Goal: Information Seeking & Learning: Learn about a topic

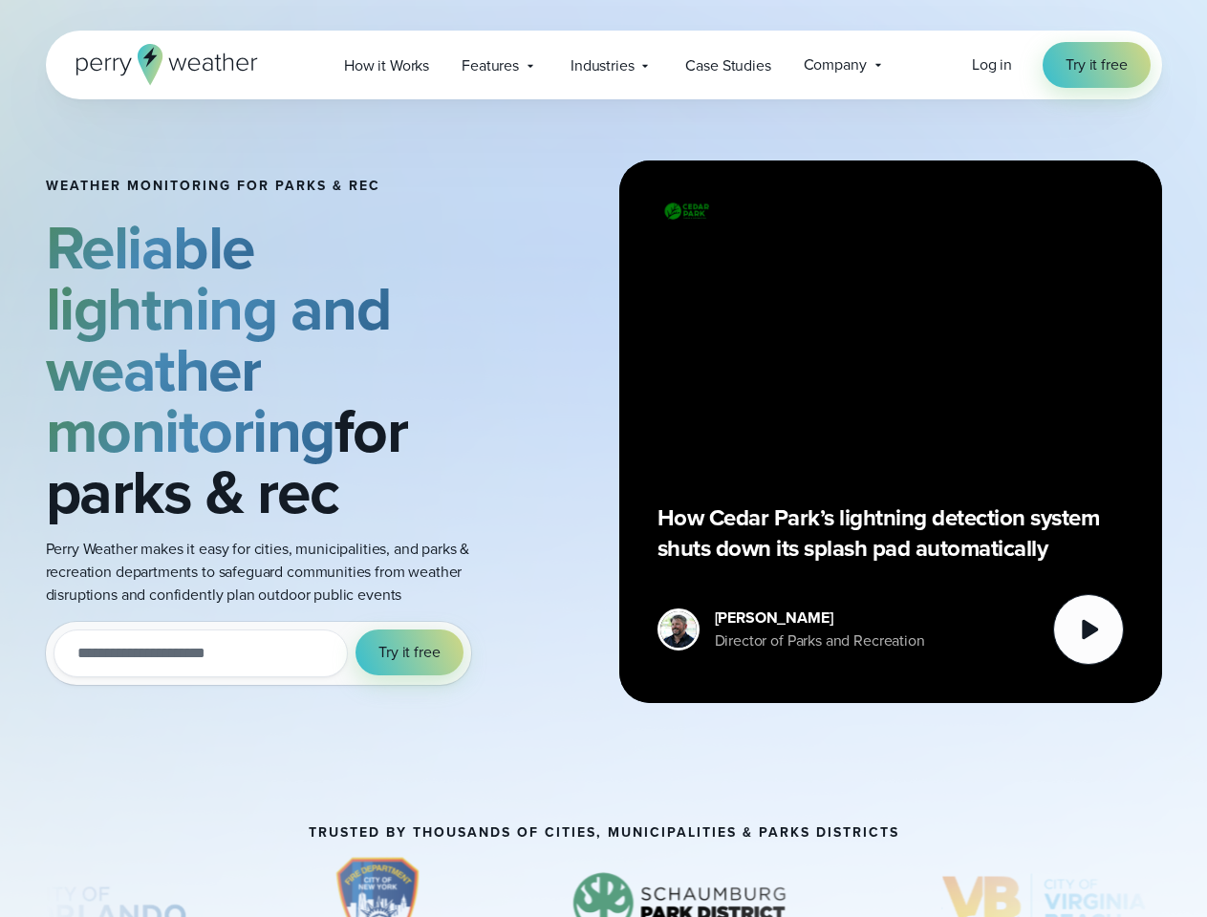
click at [603, 459] on div "Weather Monitoring for parks & rec Reliable lightning and weather monitoring fo…" at bounding box center [604, 431] width 1116 height 665
click at [603, 65] on span "Industries" at bounding box center [601, 65] width 63 height 23
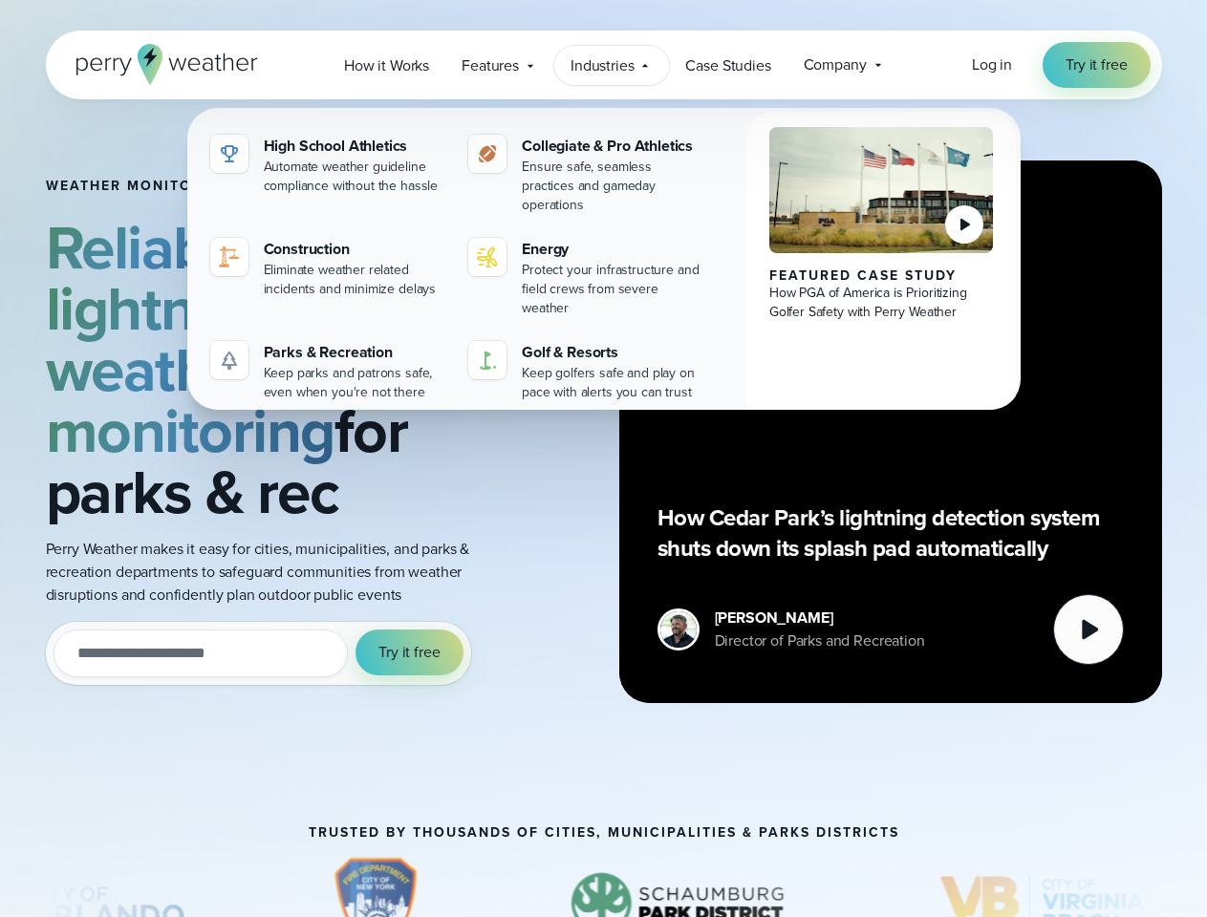
click at [258, 653] on input "email" at bounding box center [200, 654] width 295 height 48
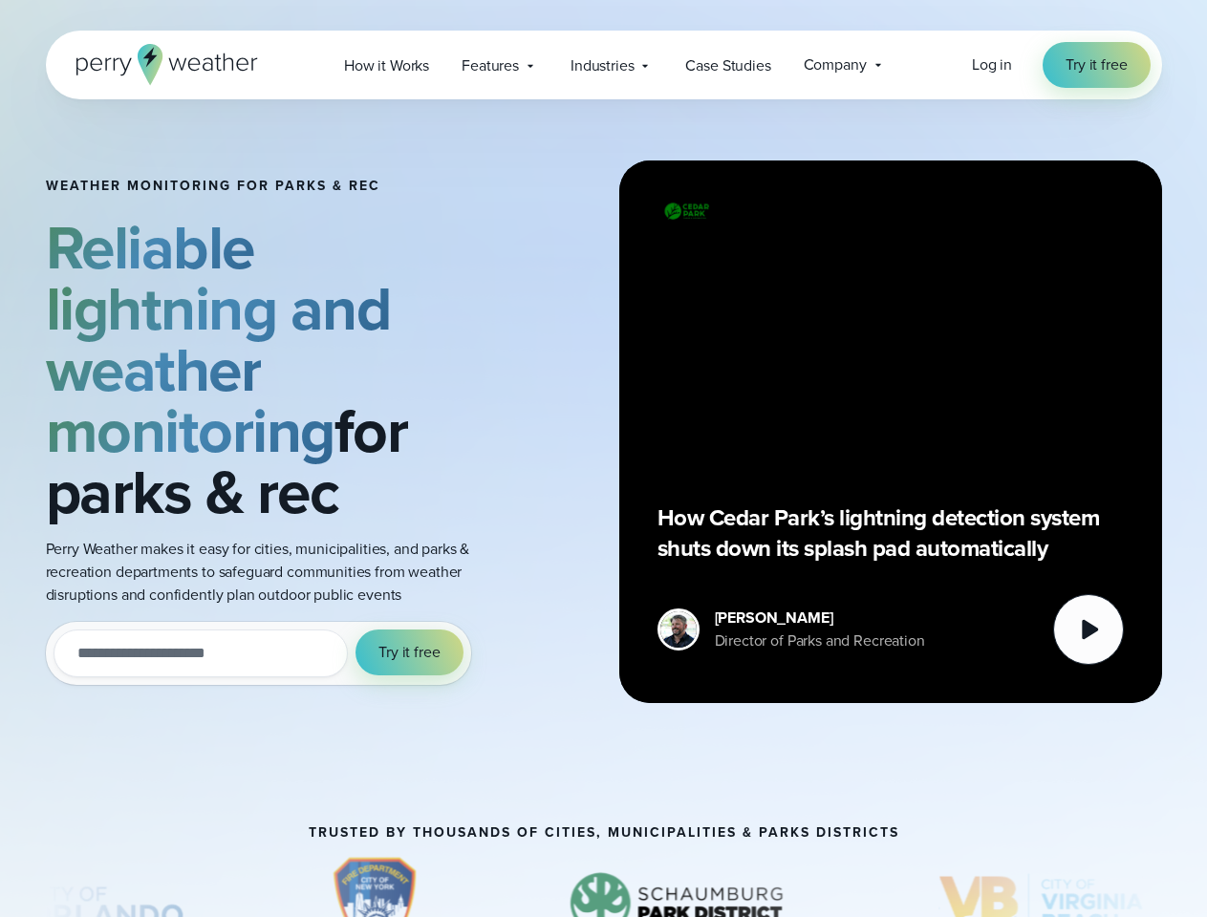
click at [410, 652] on span "Try it free" at bounding box center [408, 652] width 61 height 23
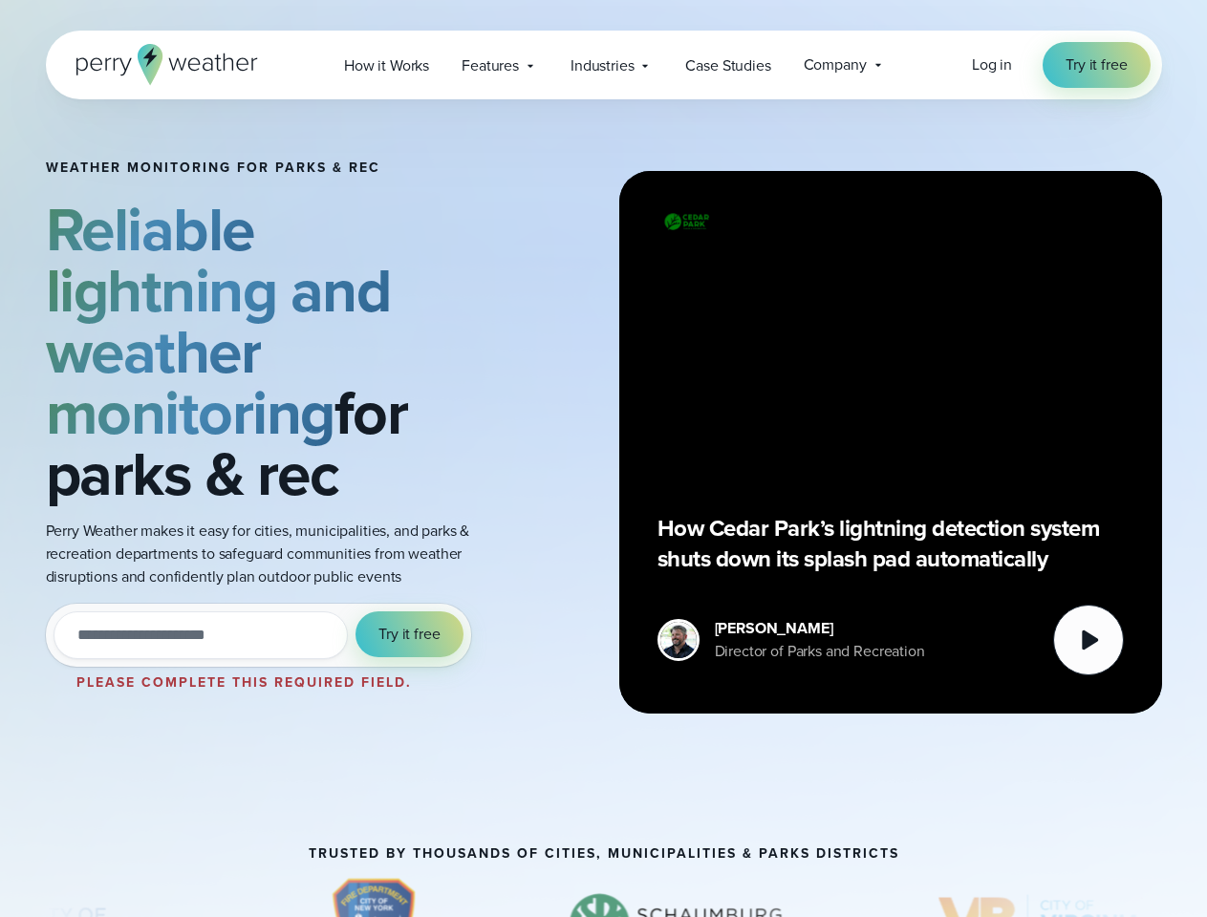
click at [890, 432] on div "How Cedar Park’s lightning detection system shuts down its splash pad automatic…" at bounding box center [890, 442] width 466 height 466
click at [1088, 630] on icon at bounding box center [1088, 640] width 38 height 38
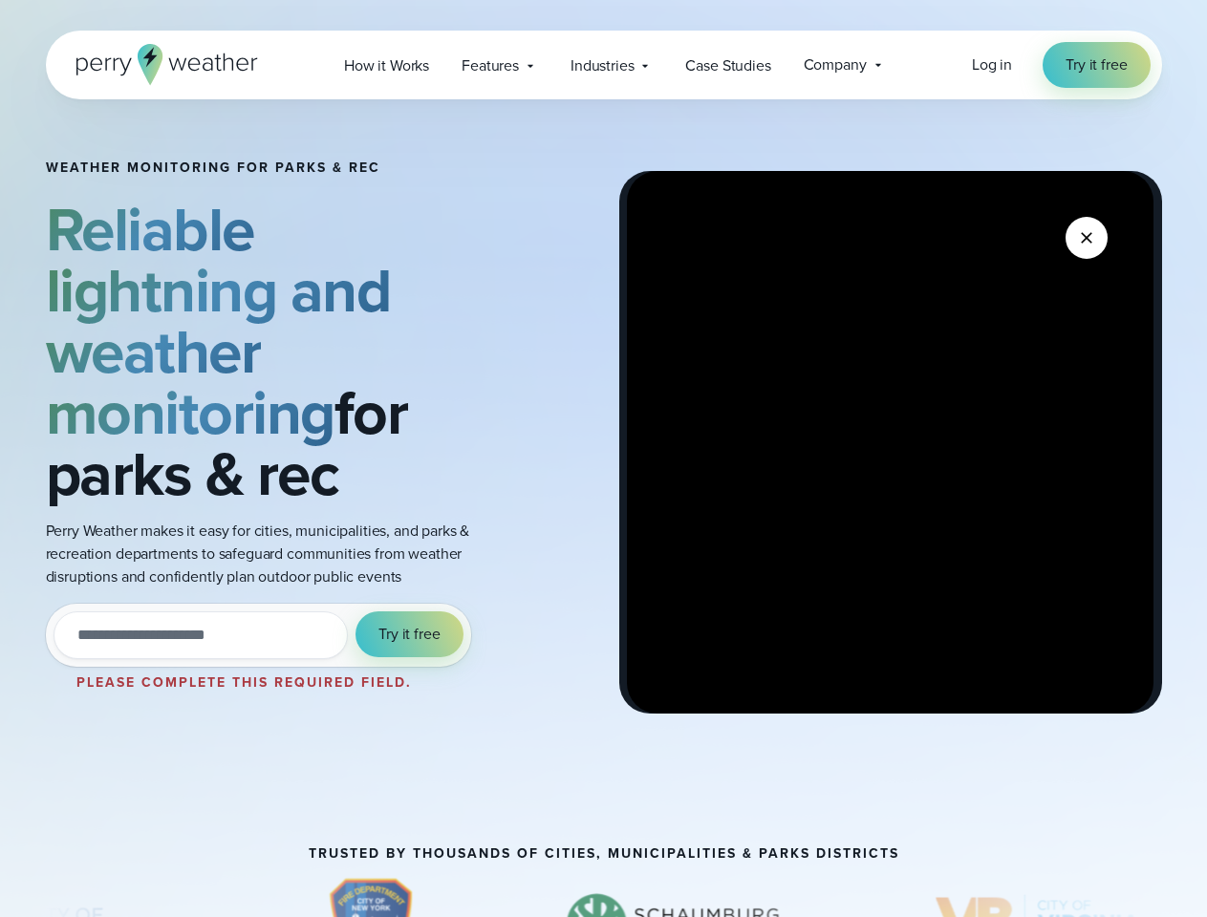
click at [604, 887] on img "3 of 8" at bounding box center [673, 925] width 271 height 96
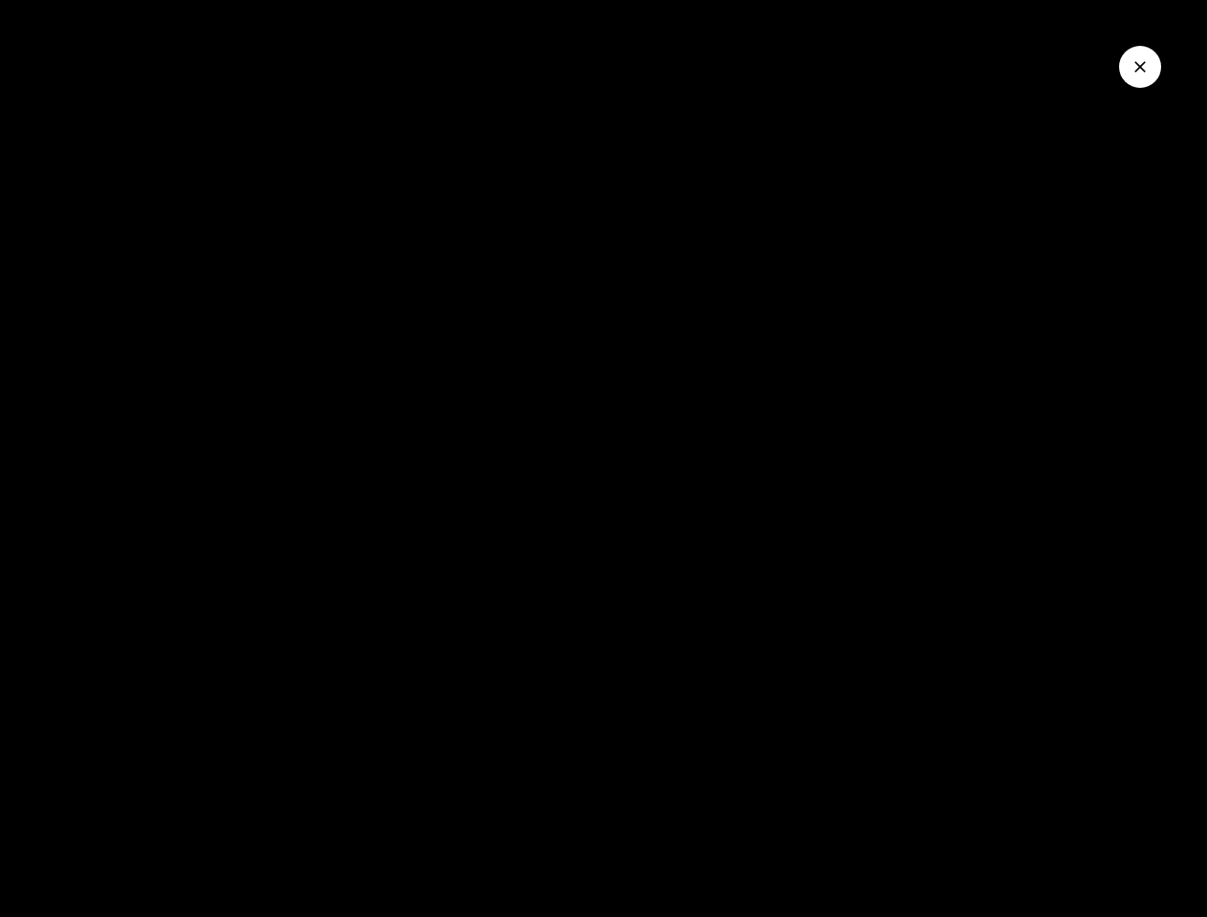
click at [0, 887] on div at bounding box center [603, 929] width 1207 height 105
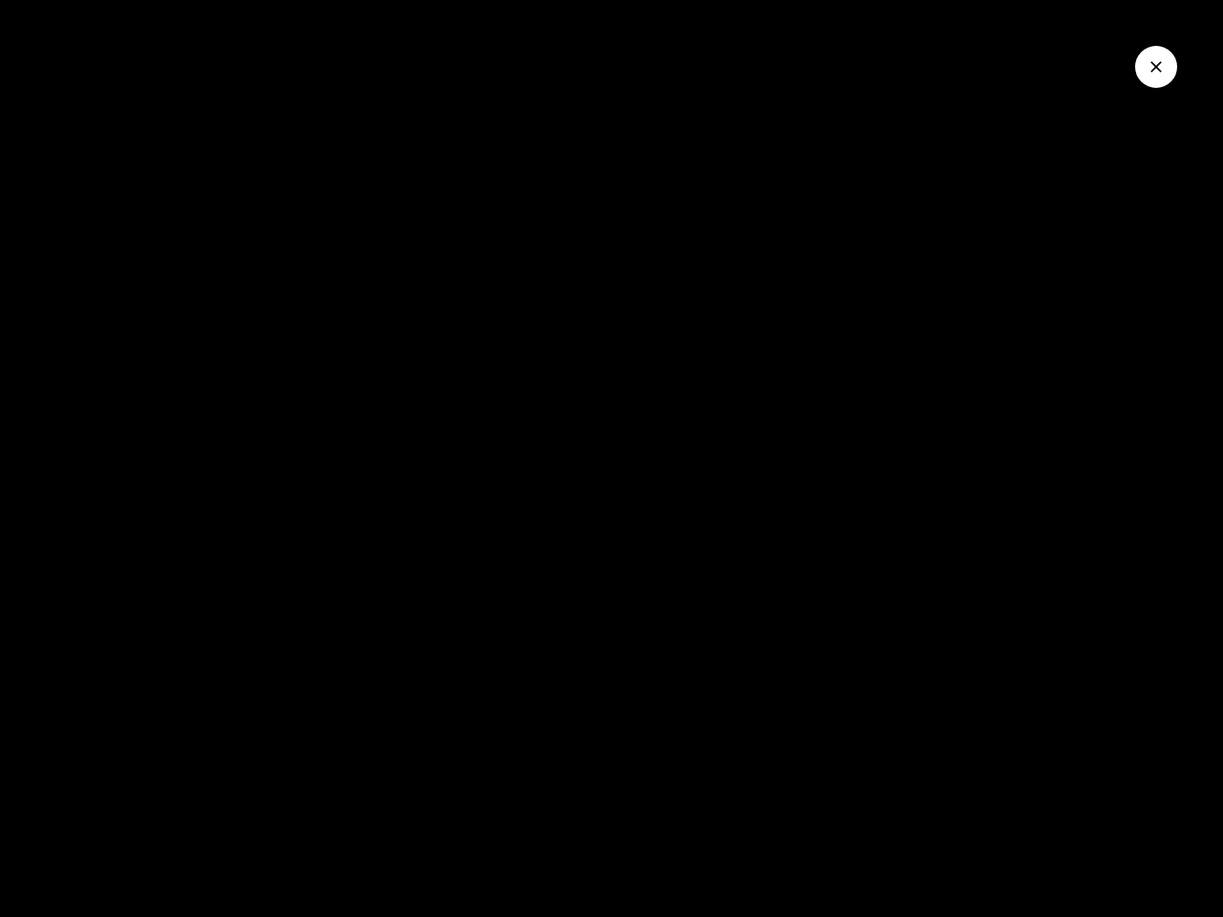
click at [0, 887] on div at bounding box center [611, 929] width 1223 height 105
click at [0, 887] on wistia-player at bounding box center [611, 458] width 1223 height 917
